Goal: Register for event/course

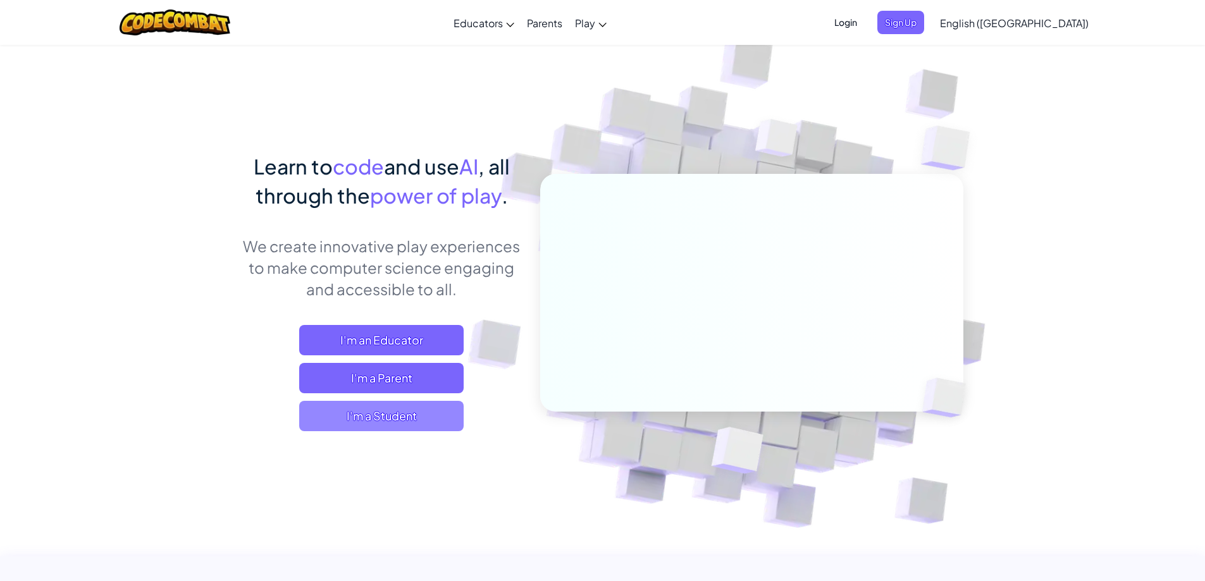
click at [408, 410] on span "I'm a Student" at bounding box center [381, 416] width 164 height 30
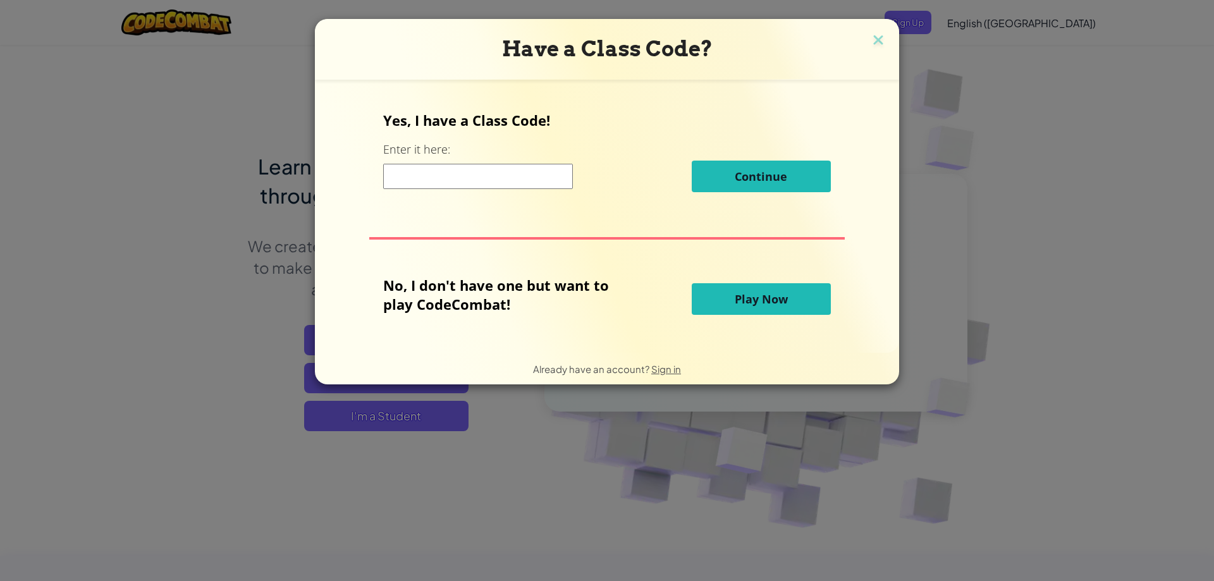
click at [722, 306] on button "Play Now" at bounding box center [761, 299] width 139 height 32
